Goal: Information Seeking & Learning: Learn about a topic

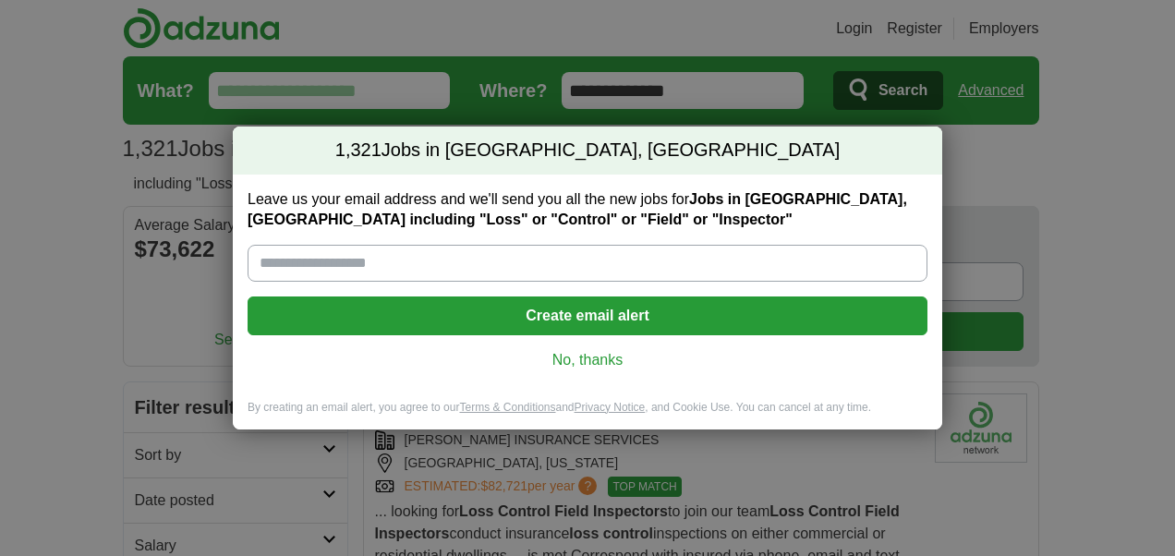
click at [616, 356] on link "No, thanks" at bounding box center [587, 360] width 650 height 20
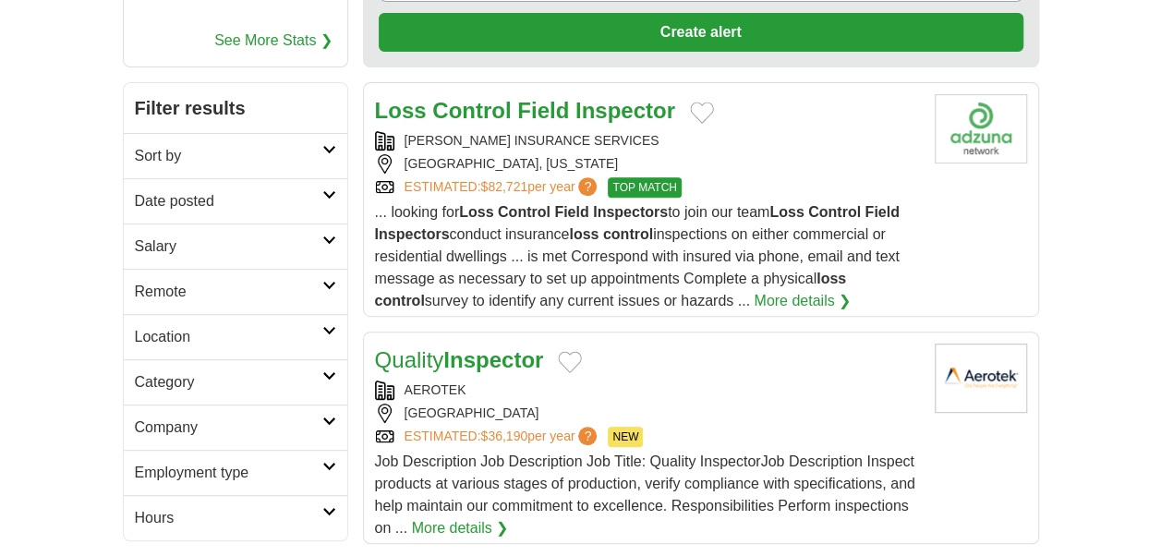
scroll to position [314, 0]
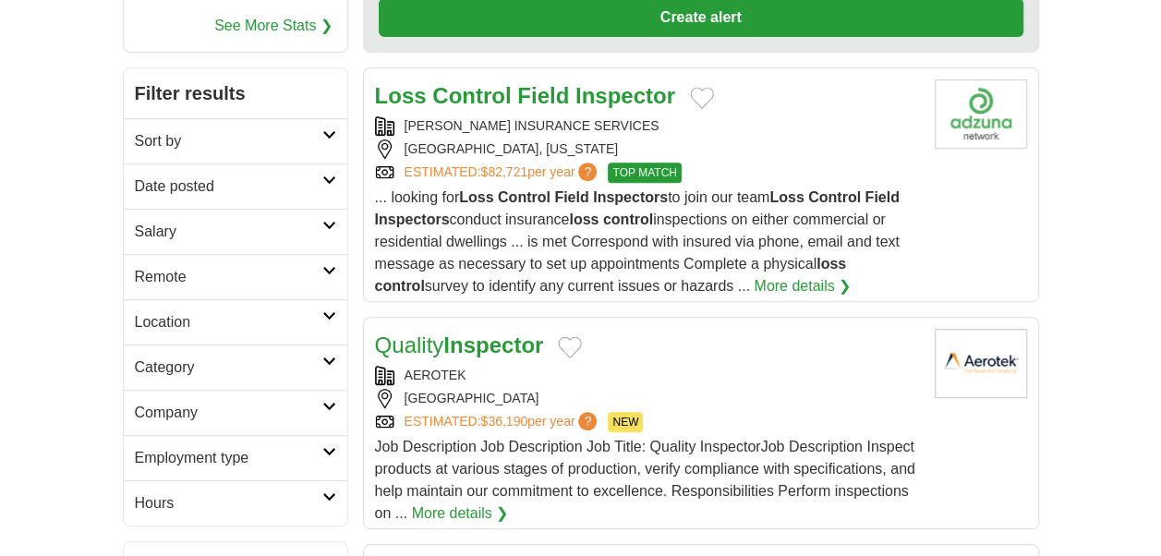
click at [765, 287] on link "More details ❯" at bounding box center [802, 286] width 97 height 22
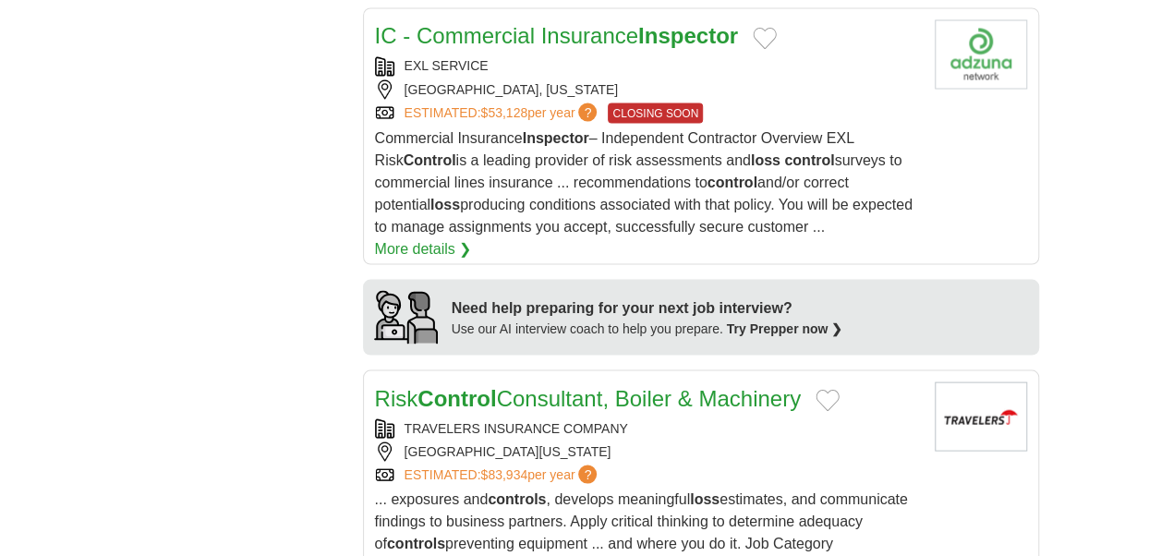
scroll to position [1656, 0]
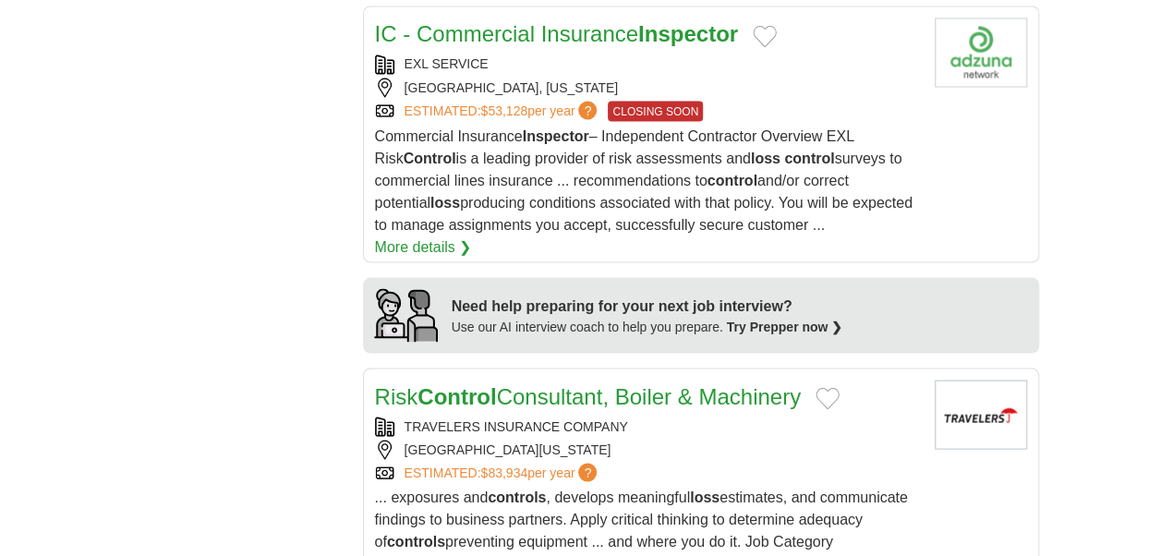
drag, startPoint x: 501, startPoint y: 305, endPoint x: 260, endPoint y: 279, distance: 242.4
click at [472, 235] on link "More details ❯" at bounding box center [423, 246] width 97 height 22
